Goal: Transaction & Acquisition: Subscribe to service/newsletter

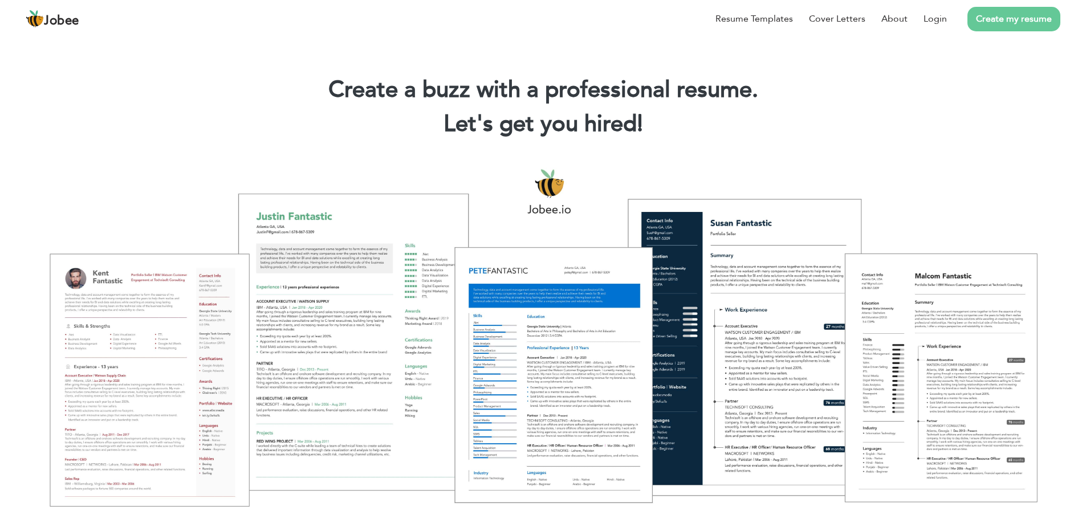
click at [181, 194] on div at bounding box center [543, 337] width 1069 height 378
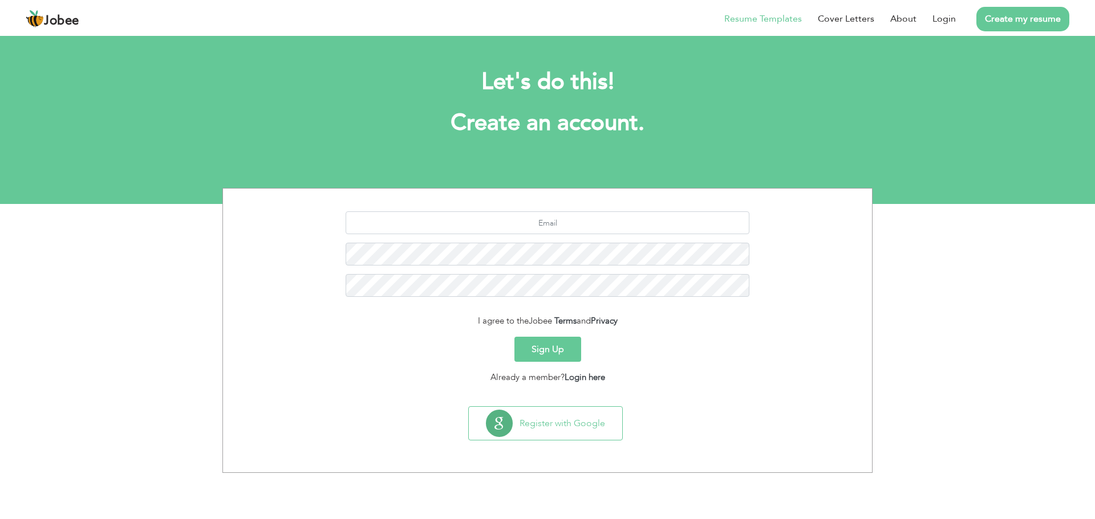
click at [779, 15] on link "Resume Templates" at bounding box center [763, 19] width 78 height 14
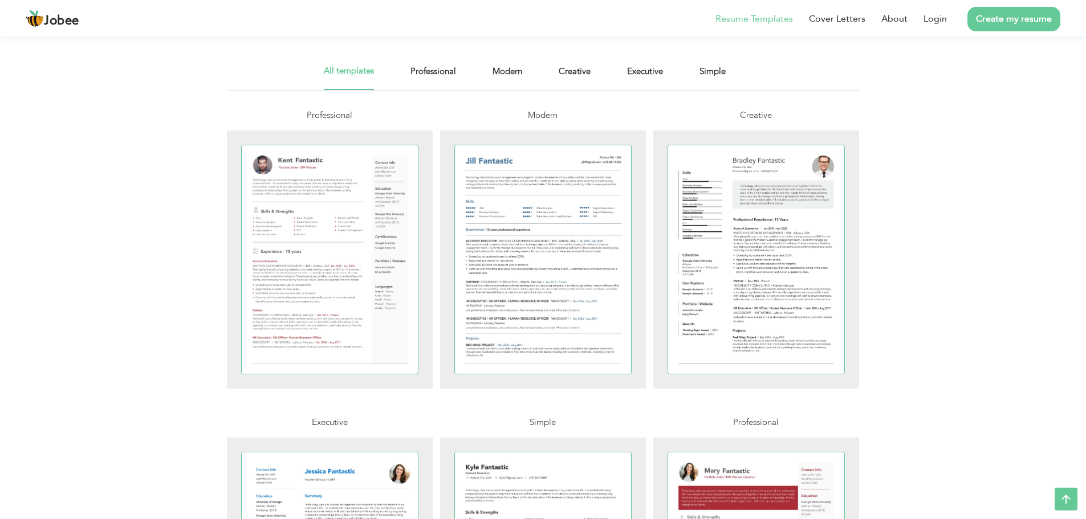
scroll to position [189, 0]
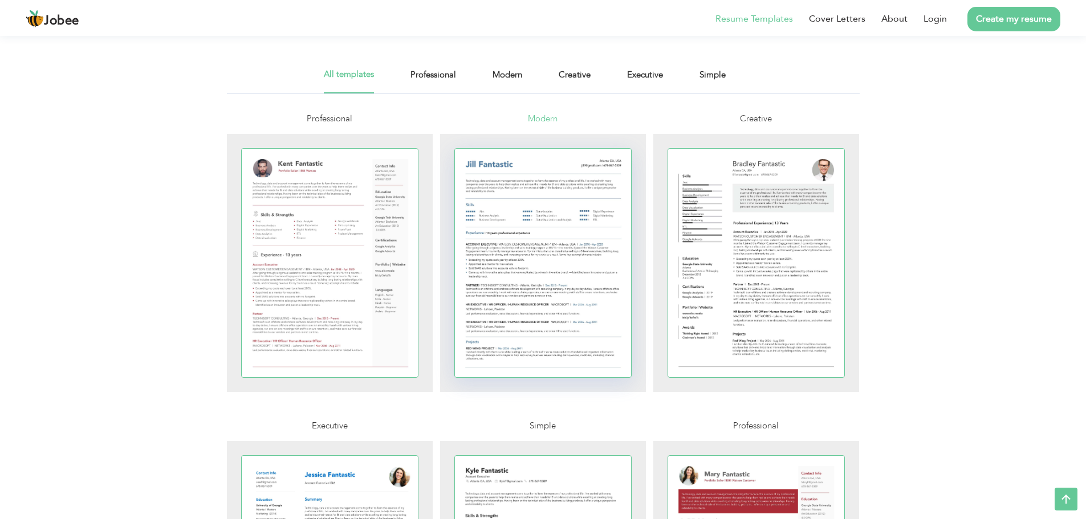
click at [549, 298] on div at bounding box center [543, 263] width 177 height 229
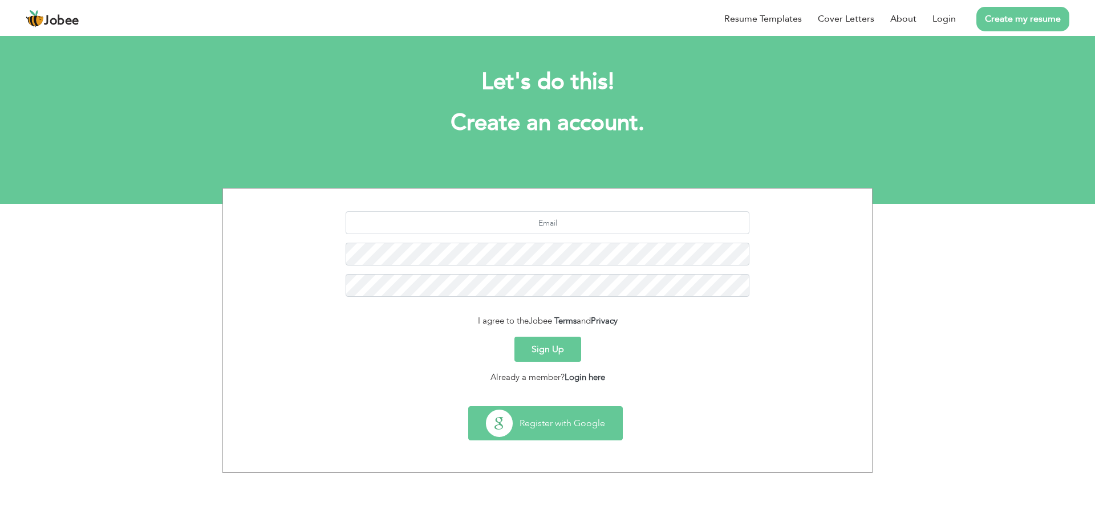
click at [563, 422] on button "Register with Google" at bounding box center [545, 423] width 153 height 33
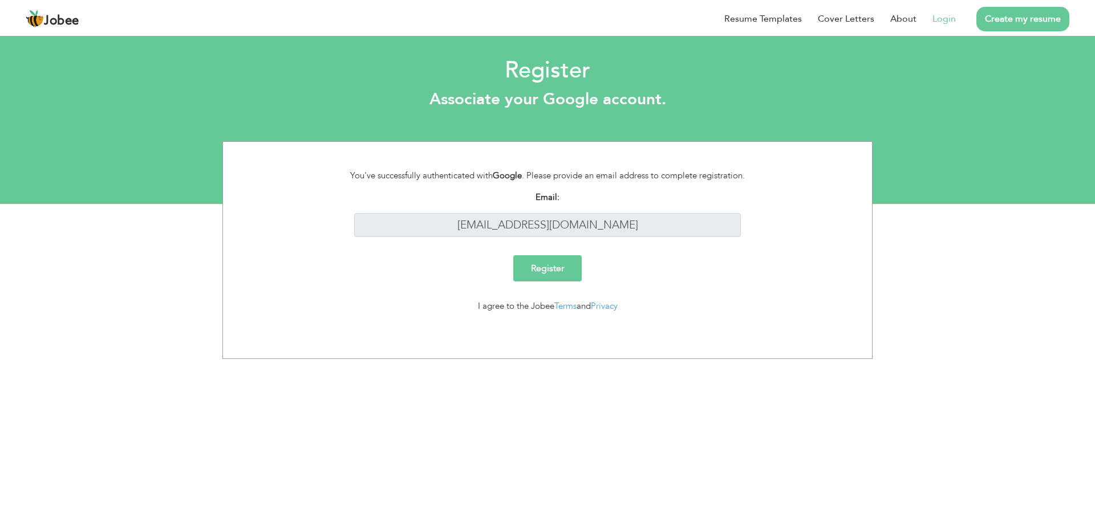
click at [568, 273] on input "Register" at bounding box center [547, 268] width 68 height 26
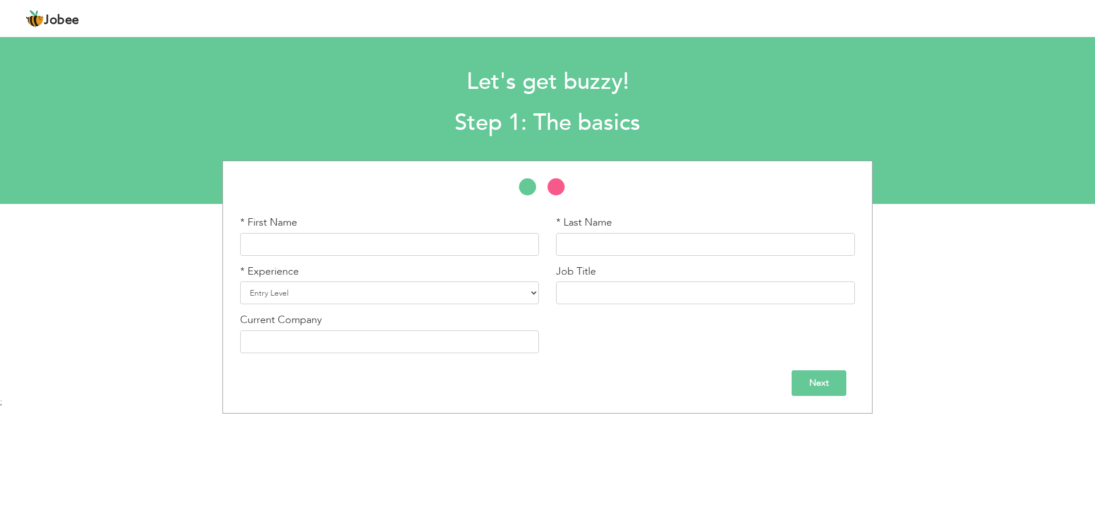
click at [592, 415] on body "Jobee Profile Resume Templates Resume Templates Cover Letters About My Resume W…" at bounding box center [547, 258] width 1095 height 517
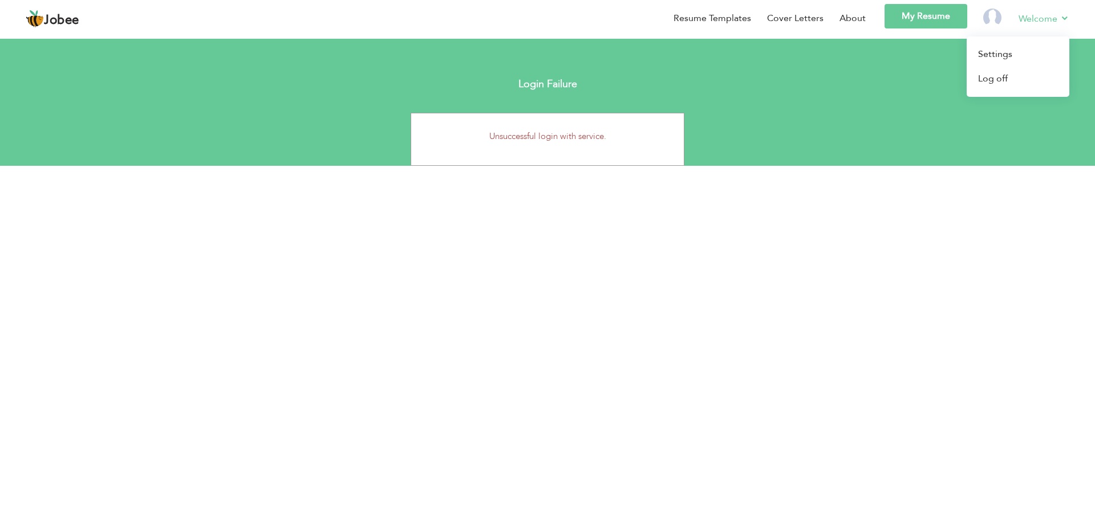
click at [1033, 10] on li "Welcome Settings Log off" at bounding box center [1035, 20] width 67 height 32
click at [997, 58] on link "Settings" at bounding box center [1017, 54] width 103 height 25
click at [986, 83] on link "Log off" at bounding box center [1017, 79] width 103 height 25
